Goal: Check status: Check status

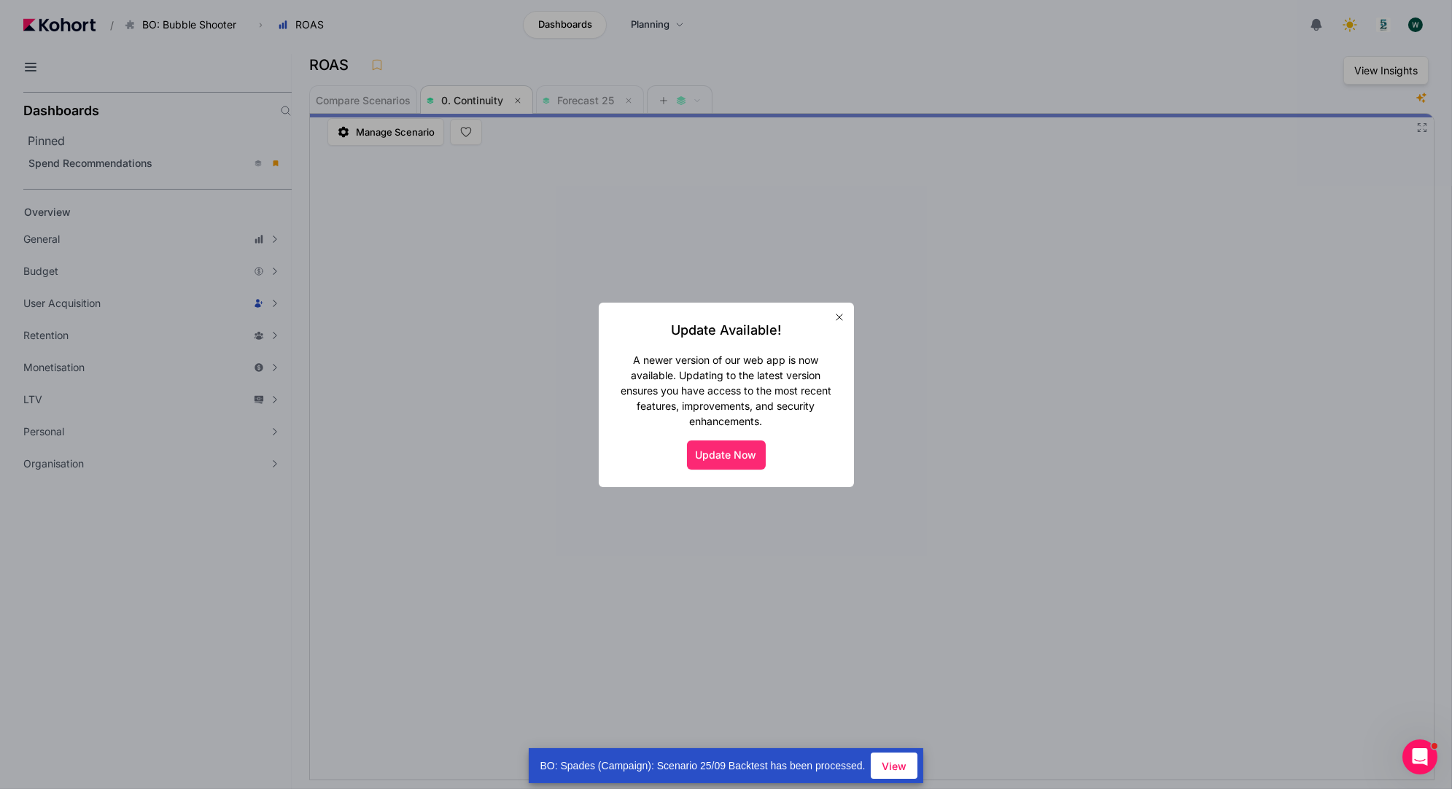
click at [727, 451] on button "Update Now" at bounding box center [726, 454] width 79 height 29
